Goal: Task Accomplishment & Management: Manage account settings

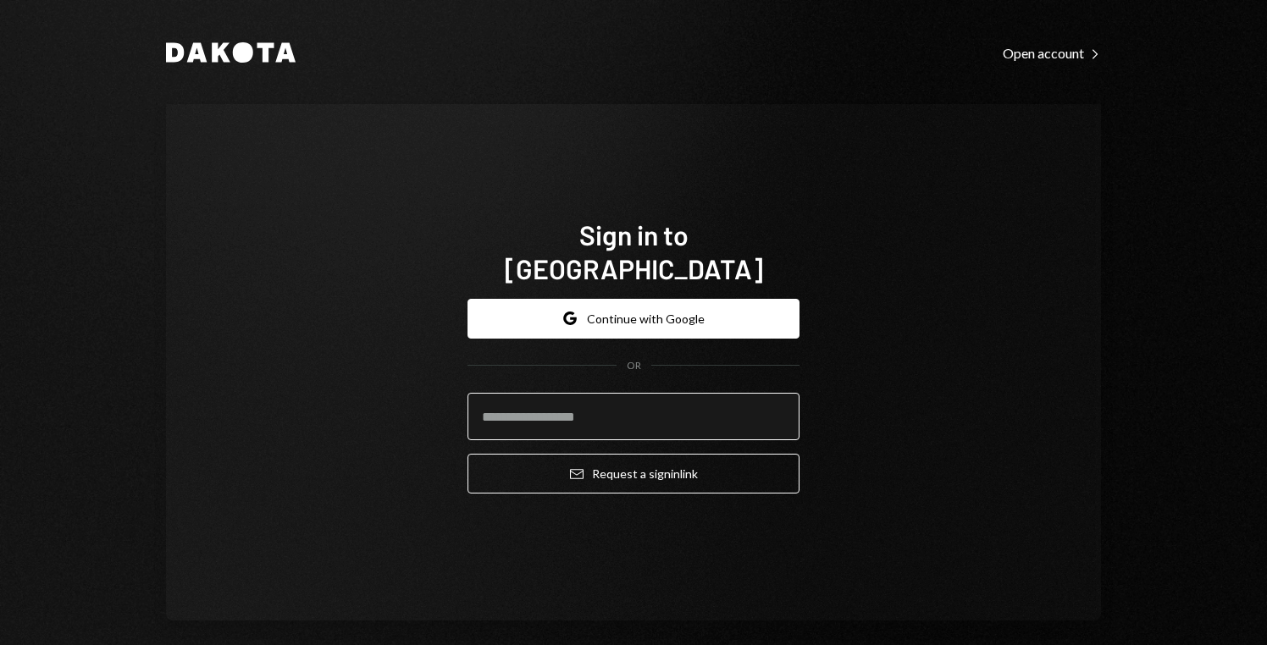
type input "**********"
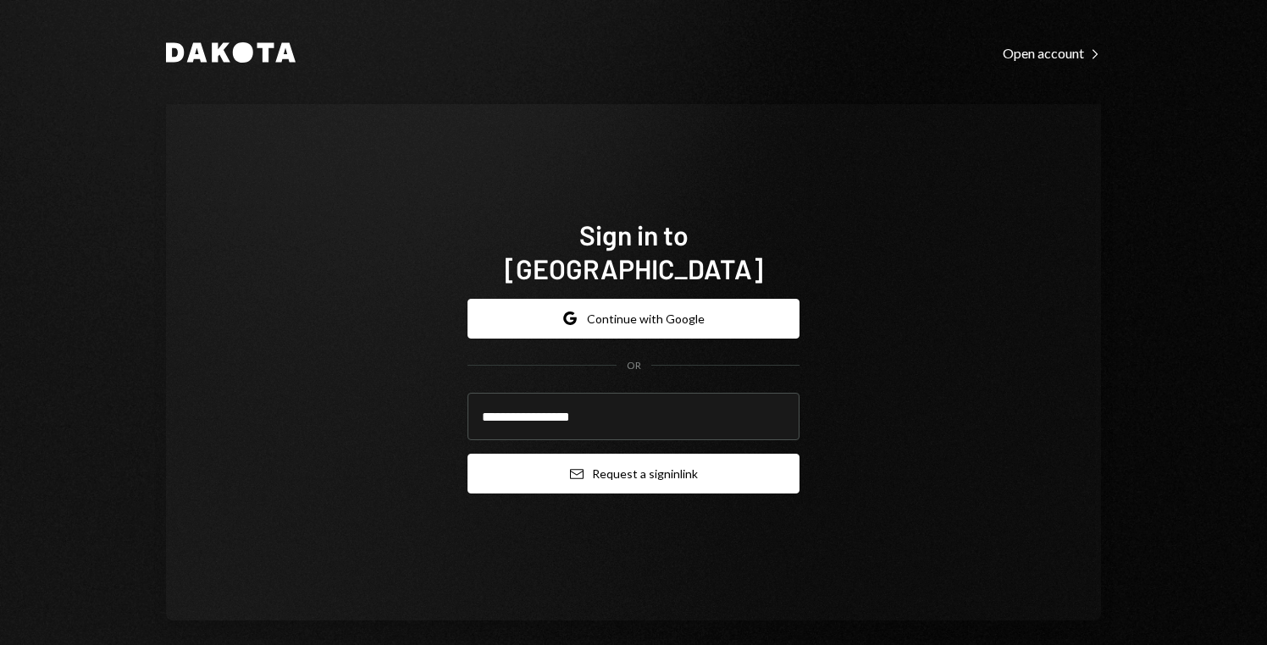
click at [673, 455] on button "Email Request a sign in link" at bounding box center [634, 474] width 332 height 40
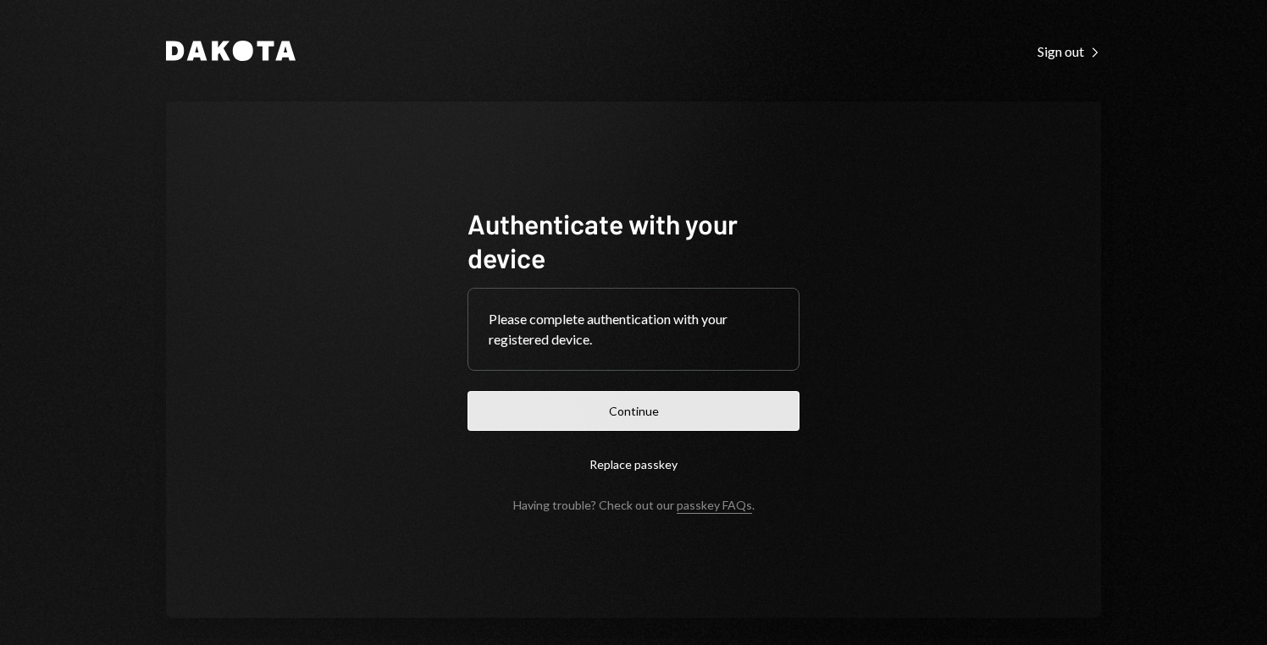
click at [648, 402] on button "Continue" at bounding box center [634, 411] width 332 height 40
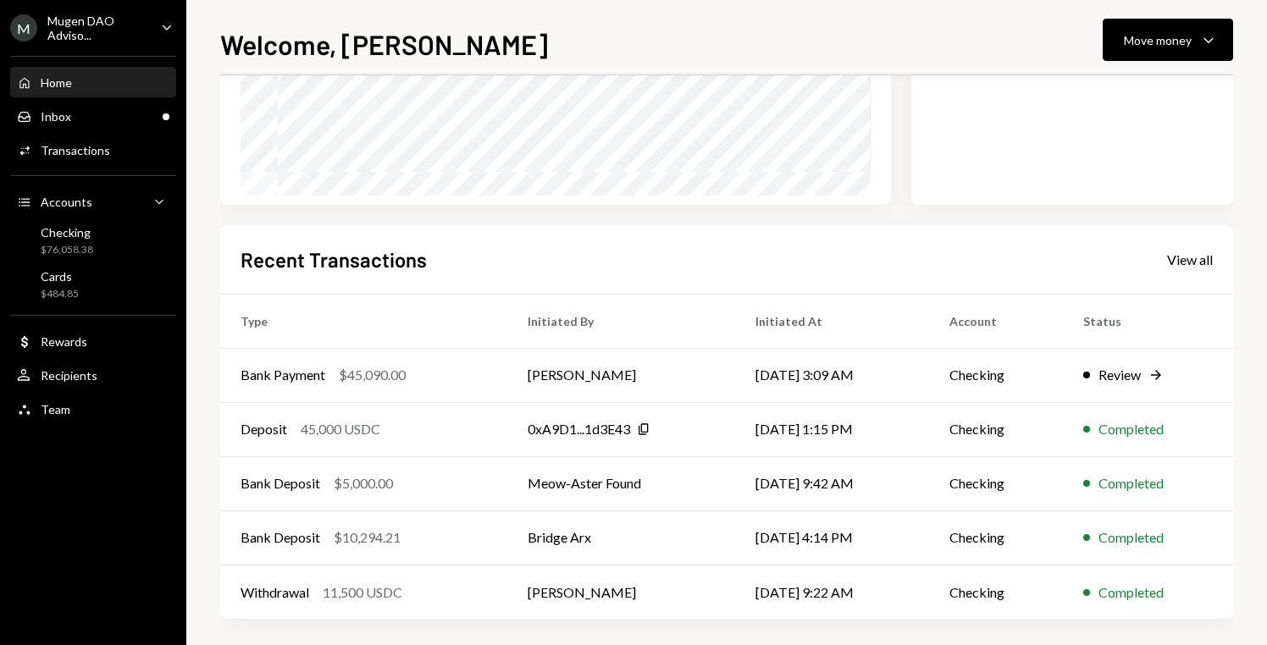
scroll to position [295, 0]
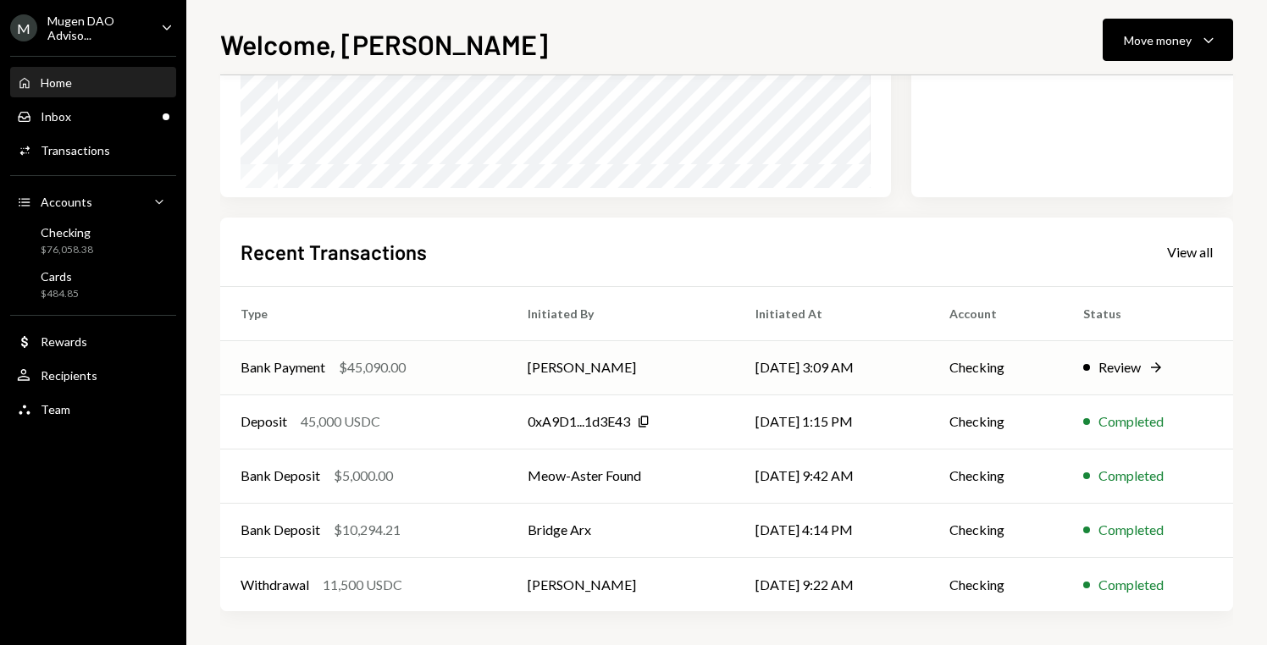
click at [1106, 366] on div "Review" at bounding box center [1119, 367] width 42 height 20
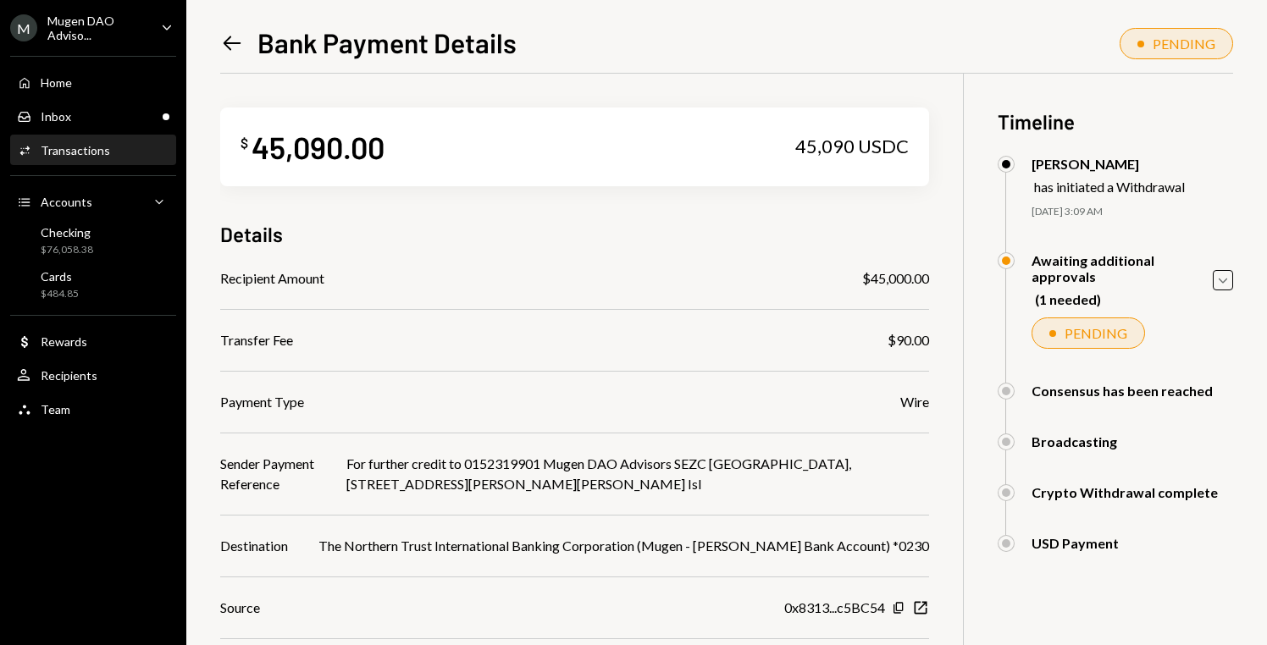
scroll to position [182, 0]
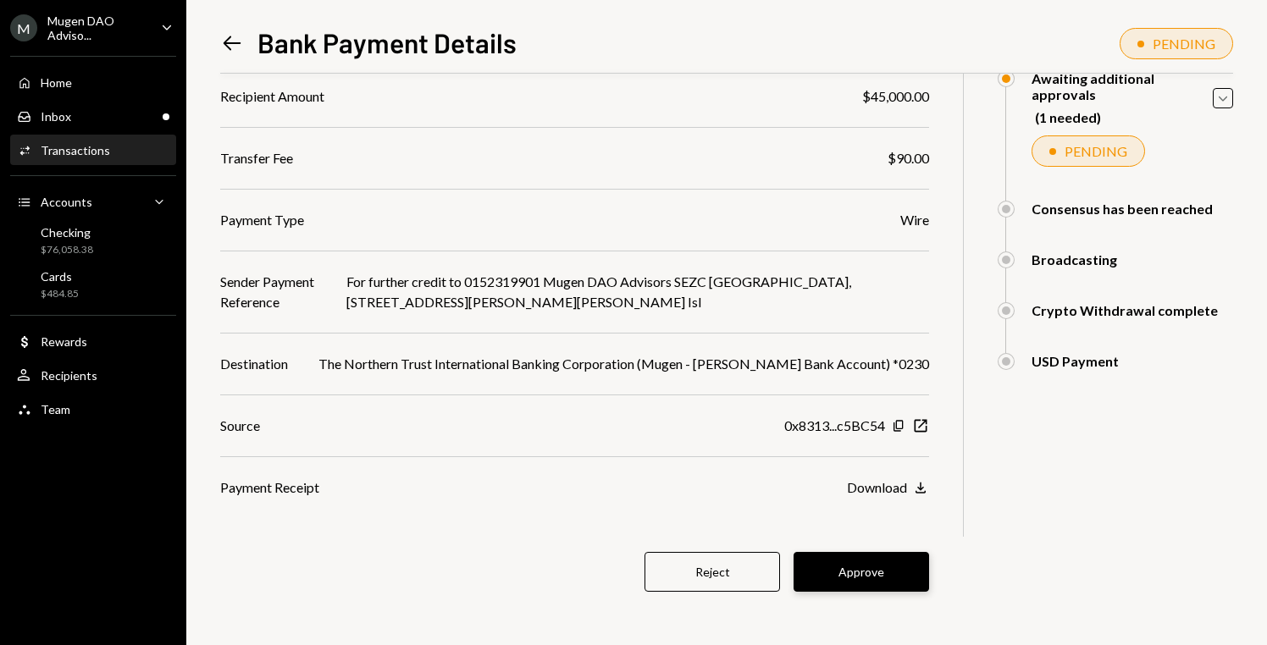
click at [910, 578] on button "Approve" at bounding box center [862, 572] width 136 height 40
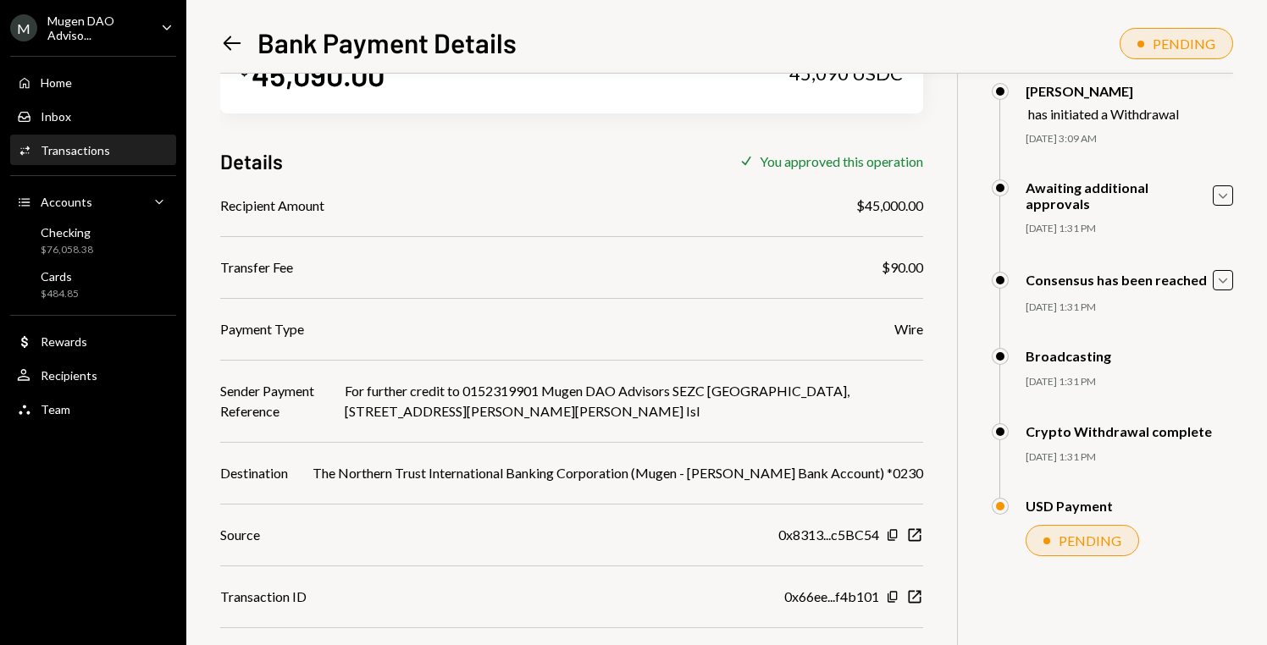
scroll to position [0, 0]
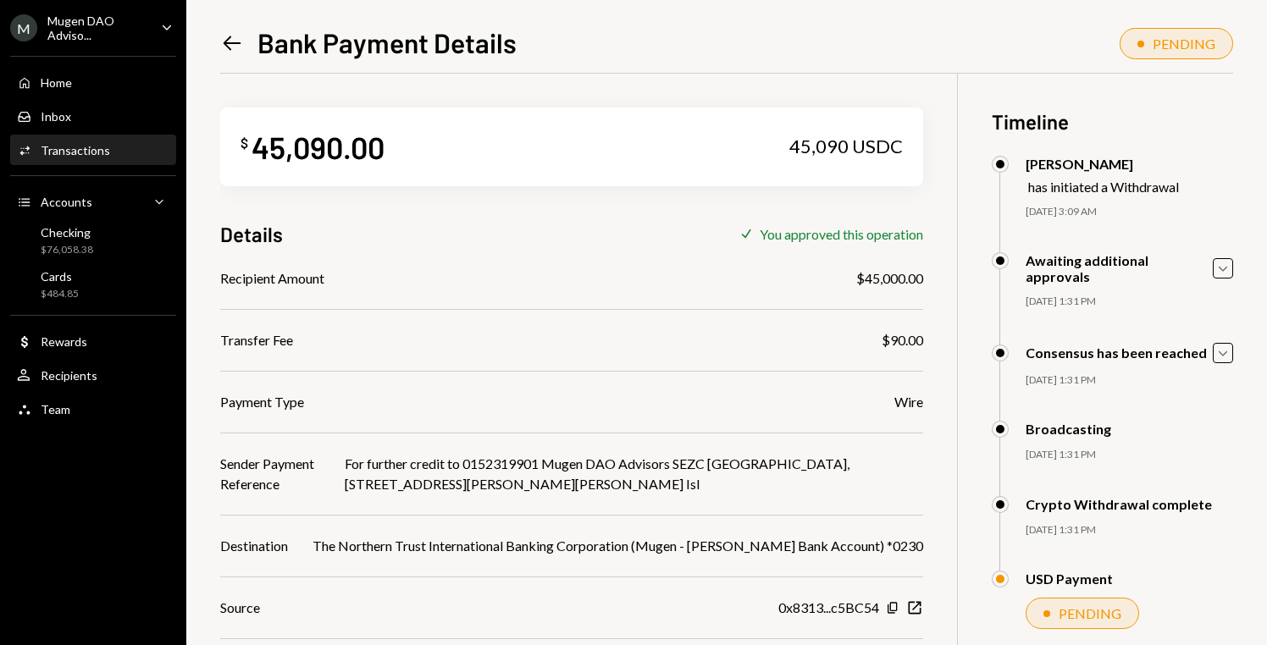
click at [161, 23] on icon "Caret Down" at bounding box center [167, 27] width 19 height 19
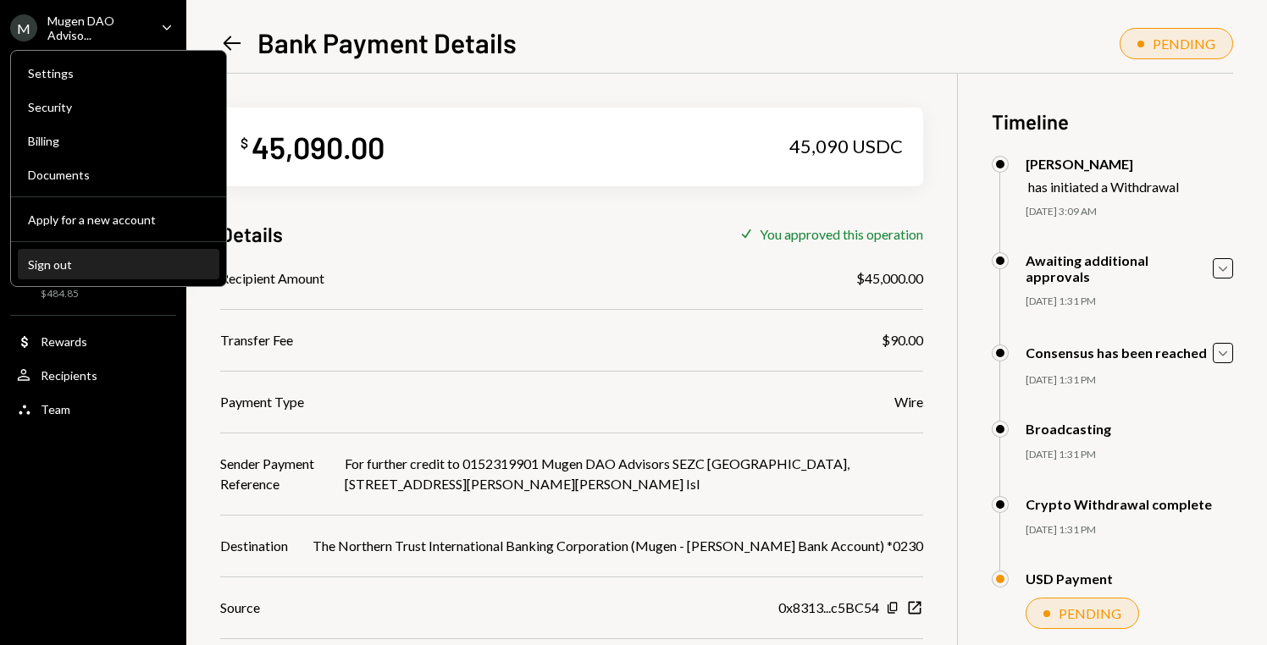
click at [67, 268] on div "Sign out" at bounding box center [118, 264] width 181 height 14
